Goal: Check status: Check status

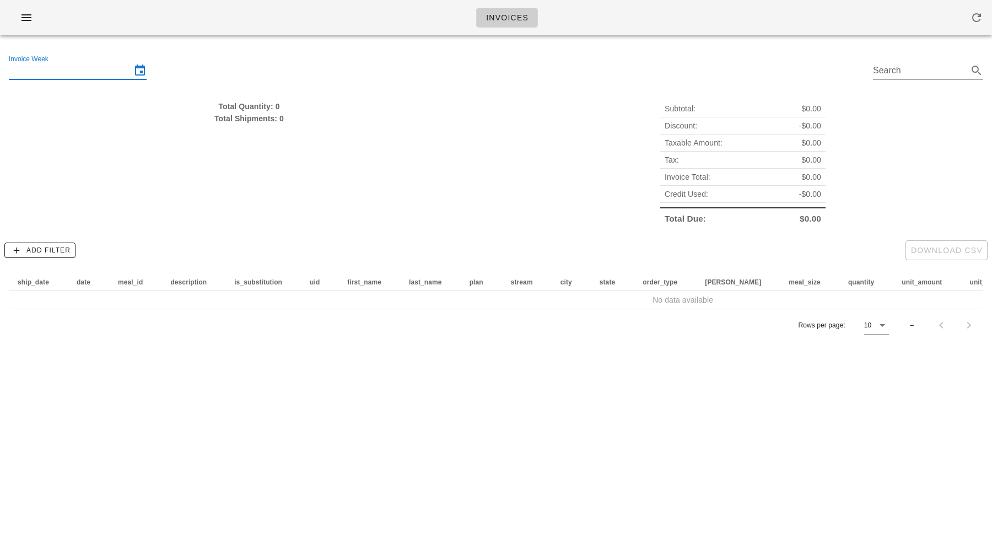
click at [103, 71] on input "Invoice Week" at bounding box center [70, 71] width 122 height 18
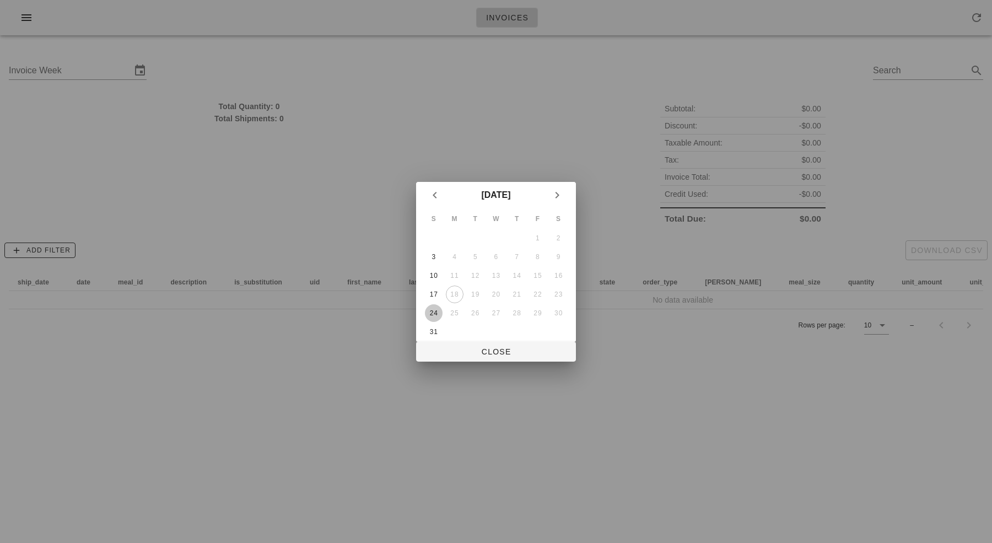
click at [434, 305] on button "24" at bounding box center [434, 313] width 18 height 18
click at [502, 352] on span "Close" at bounding box center [496, 351] width 142 height 9
type input "[DATE]"
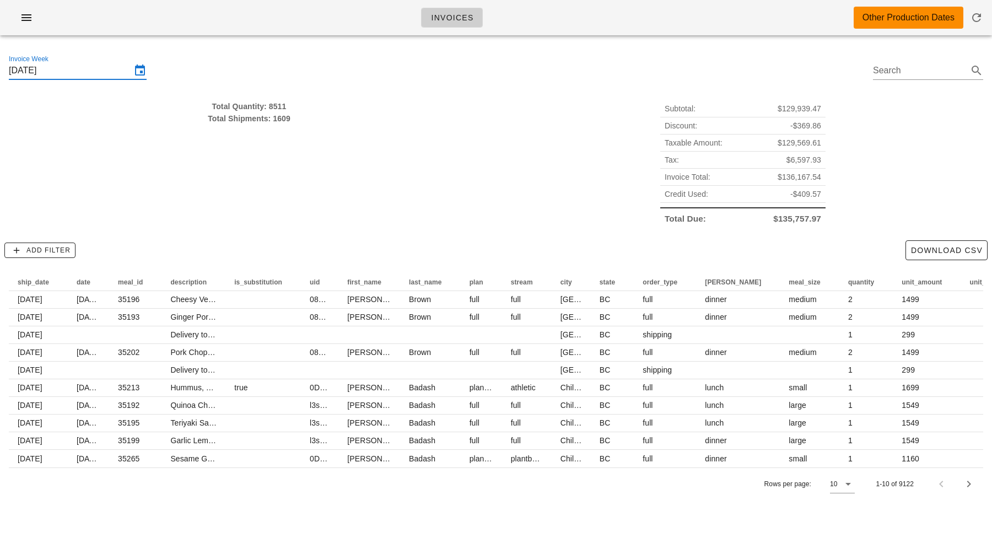
click at [474, 204] on div "Total Quantity: 8511 Total Shipments: 1609" at bounding box center [249, 164] width 494 height 140
drag, startPoint x: 461, startPoint y: 186, endPoint x: 434, endPoint y: 97, distance: 92.7
click at [434, 97] on div "Total Quantity: 8511 Total Shipments: 1609" at bounding box center [249, 164] width 494 height 140
drag, startPoint x: 434, startPoint y: 97, endPoint x: 435, endPoint y: 145, distance: 48.0
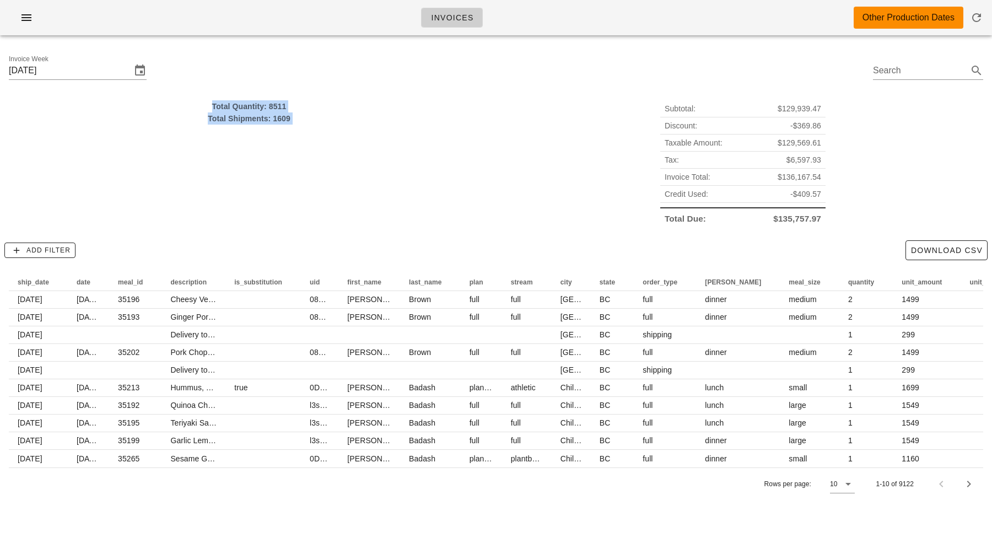
click at [435, 145] on div "Total Quantity: 8511 Total Shipments: 1609" at bounding box center [249, 164] width 494 height 140
